Goal: Task Accomplishment & Management: Manage account settings

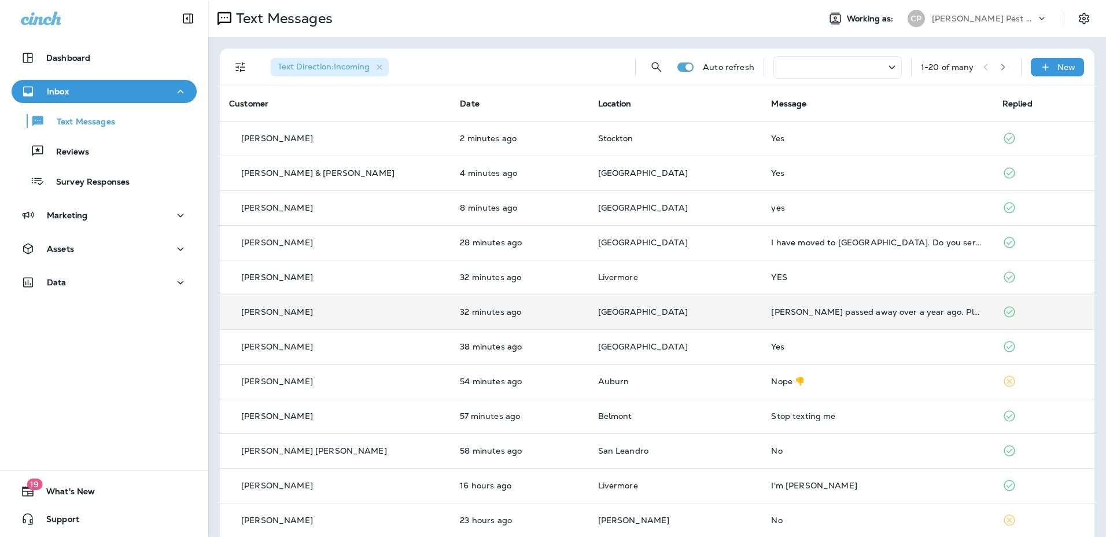
click at [1003, 312] on icon at bounding box center [1010, 312] width 14 height 14
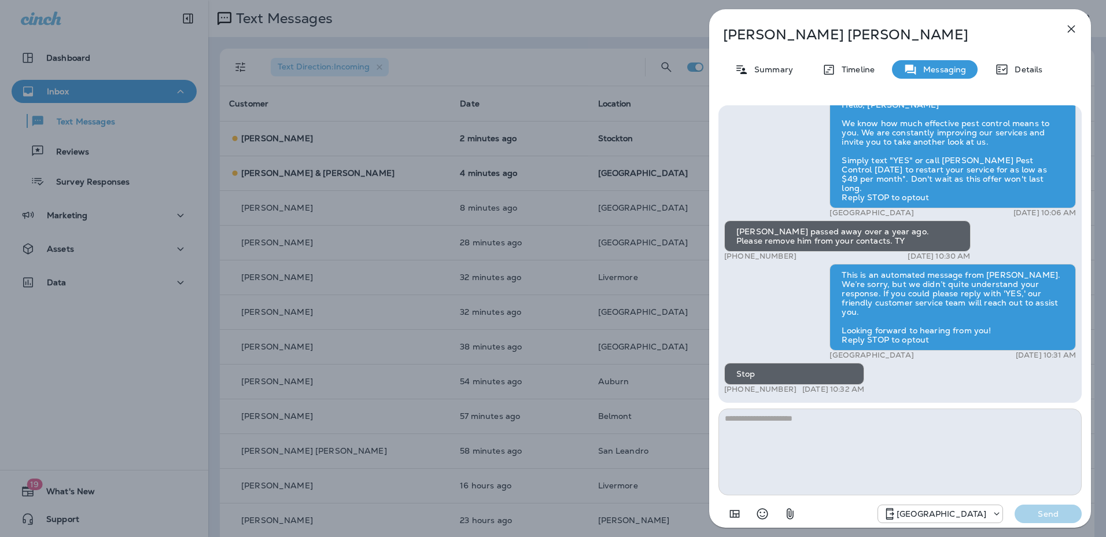
click at [1074, 34] on icon "button" at bounding box center [1072, 29] width 14 height 14
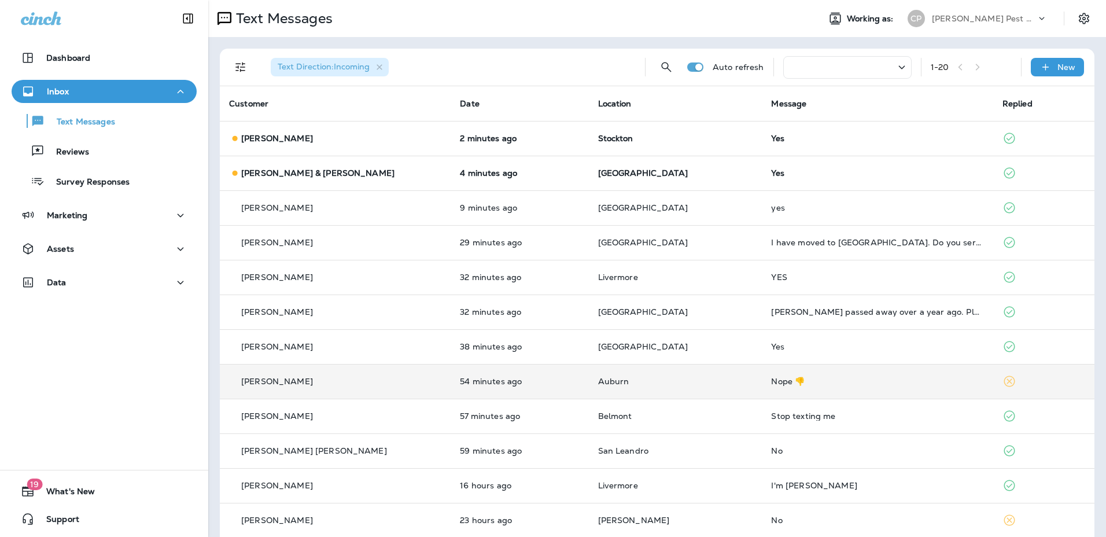
click at [941, 385] on div "Nope 👎" at bounding box center [877, 381] width 212 height 9
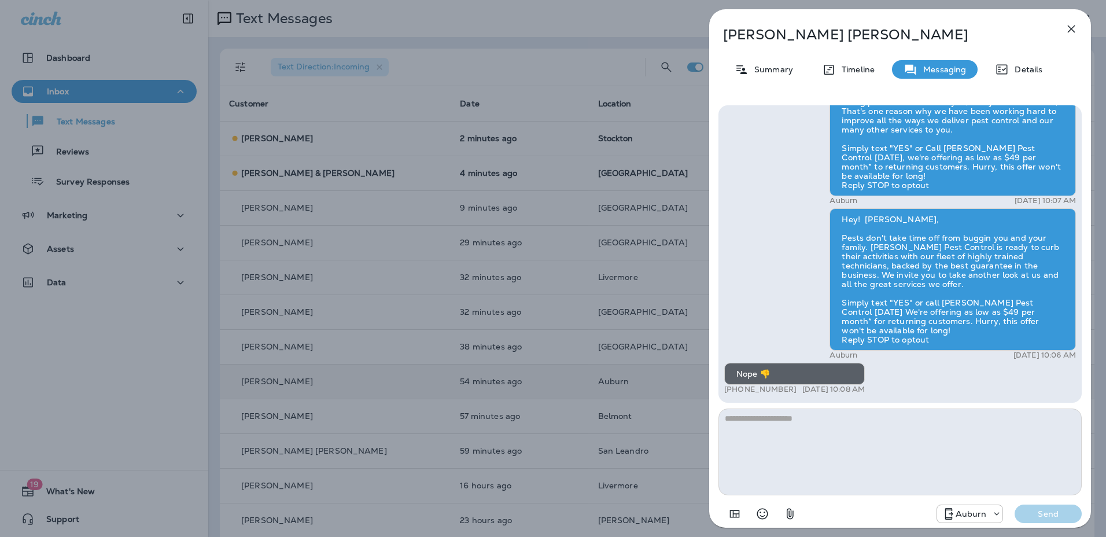
click at [1067, 30] on icon "button" at bounding box center [1072, 29] width 14 height 14
